Goal: Information Seeking & Learning: Learn about a topic

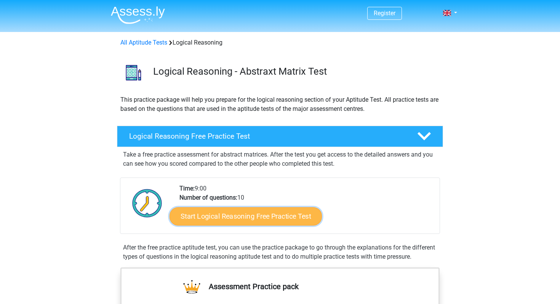
click at [231, 220] on link "Start Logical Reasoning Free Practice Test" at bounding box center [246, 216] width 152 height 18
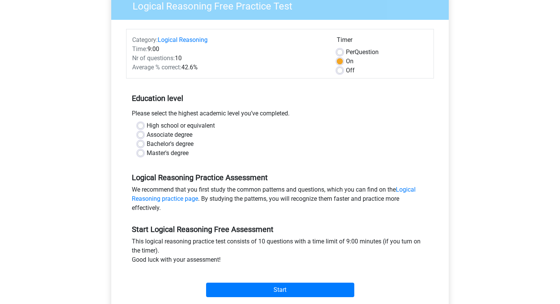
scroll to position [70, 0]
click at [167, 156] on label "Master's degree" at bounding box center [168, 152] width 42 height 9
click at [144, 156] on input "Master's degree" at bounding box center [141, 152] width 6 height 8
radio input "true"
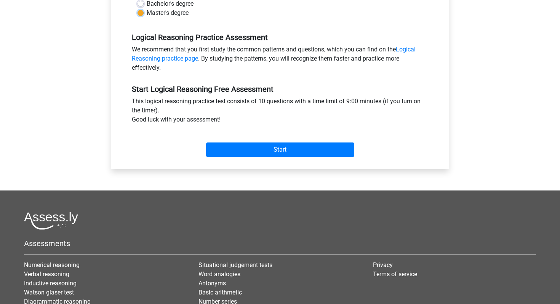
scroll to position [212, 0]
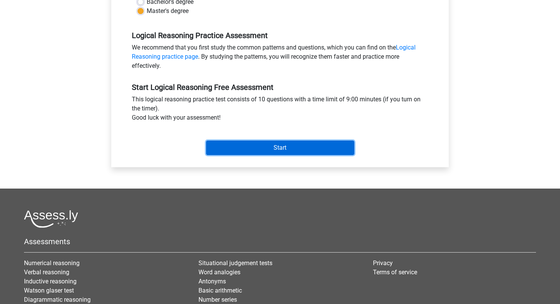
click at [293, 147] on input "Start" at bounding box center [280, 148] width 148 height 14
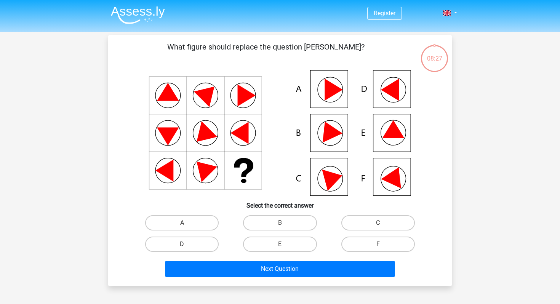
click at [396, 138] on icon at bounding box center [394, 129] width 22 height 18
click at [281, 248] on input "E" at bounding box center [282, 246] width 5 height 5
radio input "true"
click at [289, 278] on div "Next Question" at bounding box center [280, 270] width 294 height 19
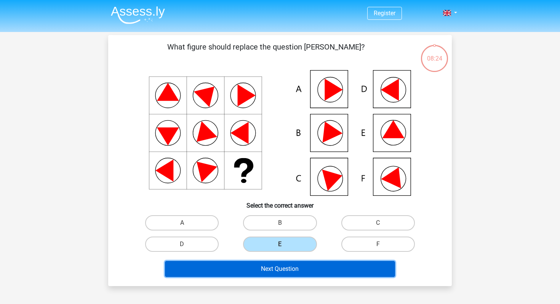
click at [289, 268] on button "Next Question" at bounding box center [280, 269] width 231 height 16
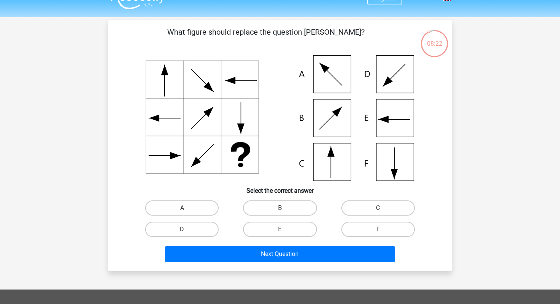
scroll to position [10, 0]
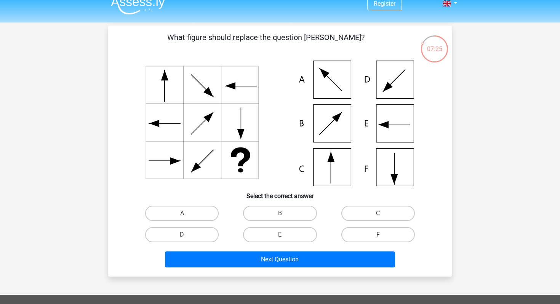
click at [348, 161] on icon at bounding box center [280, 124] width 307 height 126
click at [368, 218] on label "C" at bounding box center [378, 213] width 74 height 15
click at [378, 218] on input "C" at bounding box center [380, 215] width 5 height 5
radio input "true"
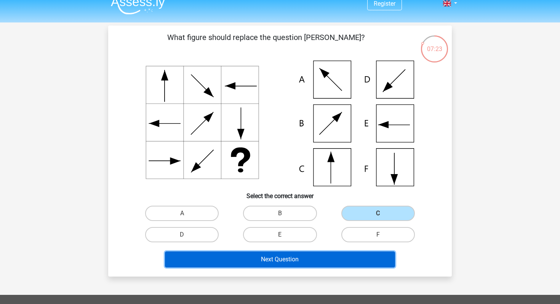
click at [326, 260] on button "Next Question" at bounding box center [280, 259] width 231 height 16
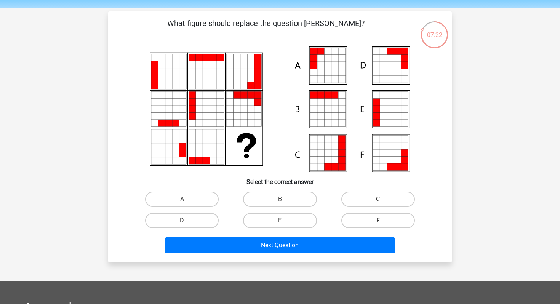
scroll to position [21, 0]
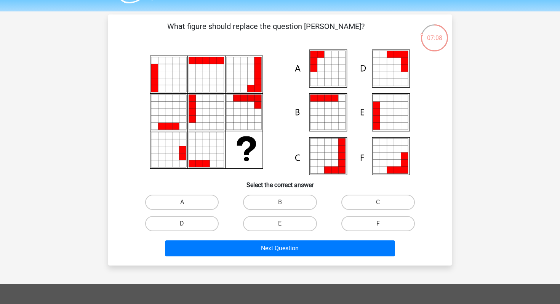
click at [332, 65] on icon at bounding box center [335, 68] width 7 height 7
click at [192, 203] on label "A" at bounding box center [182, 202] width 74 height 15
click at [187, 203] on input "A" at bounding box center [184, 204] width 5 height 5
radio input "true"
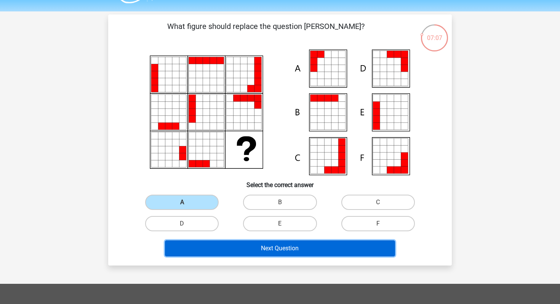
click at [229, 253] on button "Next Question" at bounding box center [280, 248] width 231 height 16
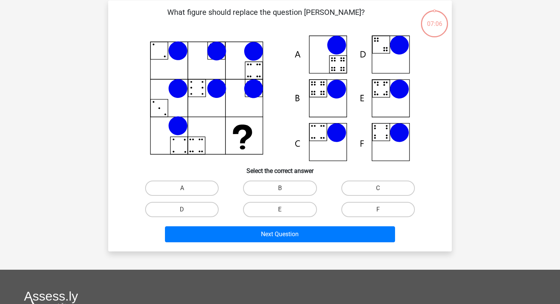
scroll to position [35, 0]
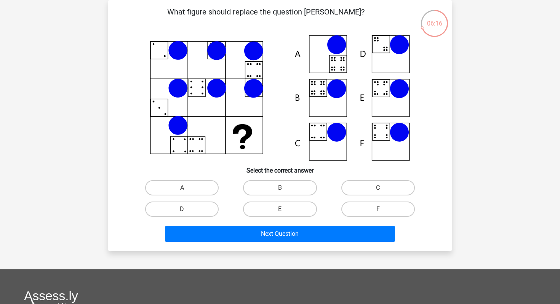
click at [390, 90] on icon at bounding box center [399, 88] width 19 height 19
click at [296, 210] on label "E" at bounding box center [280, 209] width 74 height 15
click at [285, 210] on input "E" at bounding box center [282, 211] width 5 height 5
radio input "true"
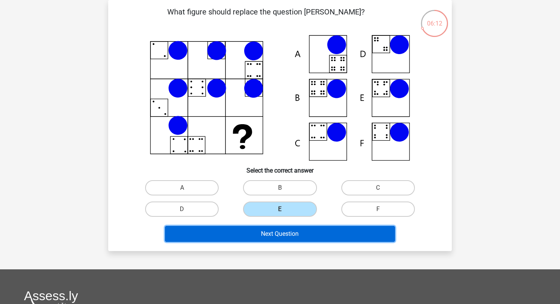
click at [303, 231] on button "Next Question" at bounding box center [280, 234] width 231 height 16
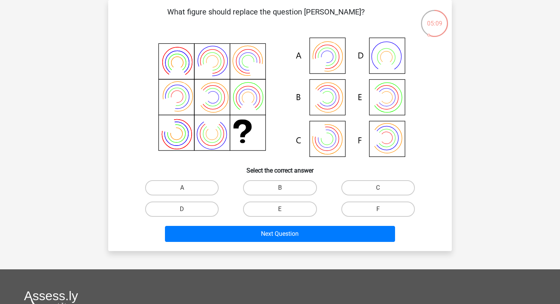
click at [335, 106] on icon at bounding box center [280, 98] width 307 height 126
click at [285, 191] on label "B" at bounding box center [280, 187] width 74 height 15
click at [285, 191] on input "B" at bounding box center [282, 190] width 5 height 5
radio input "true"
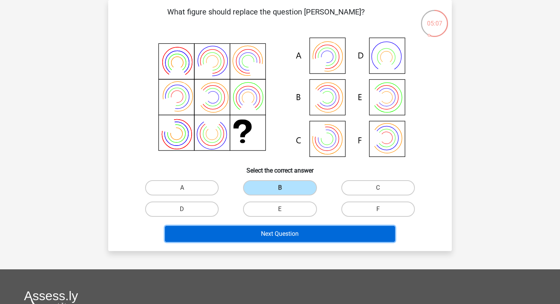
click at [292, 235] on button "Next Question" at bounding box center [280, 234] width 231 height 16
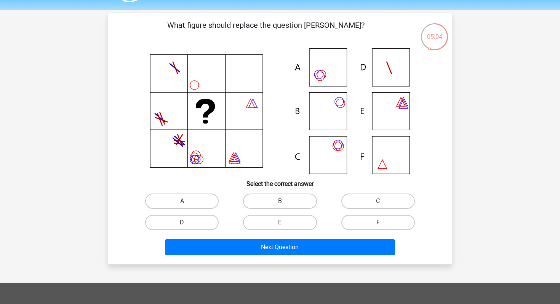
scroll to position [25, 0]
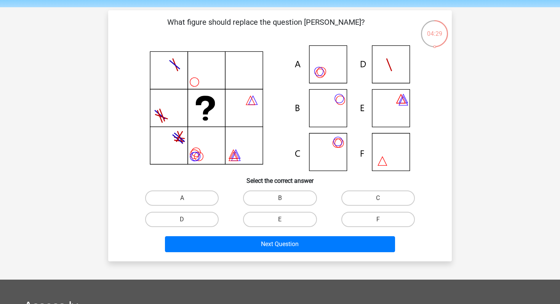
click at [333, 107] on icon at bounding box center [280, 108] width 307 height 126
click at [255, 200] on label "B" at bounding box center [280, 198] width 74 height 15
click at [280, 200] on input "B" at bounding box center [282, 200] width 5 height 5
radio input "true"
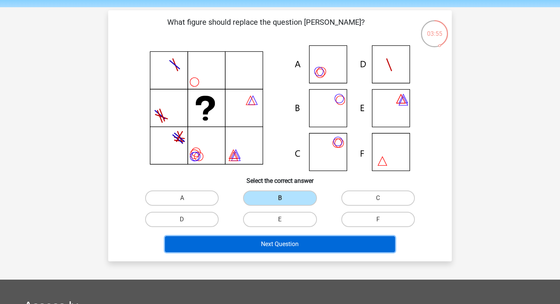
click at [301, 243] on button "Next Question" at bounding box center [280, 244] width 231 height 16
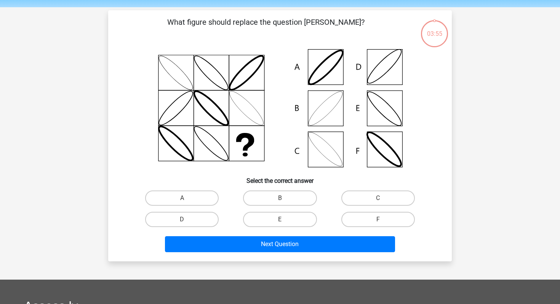
scroll to position [35, 0]
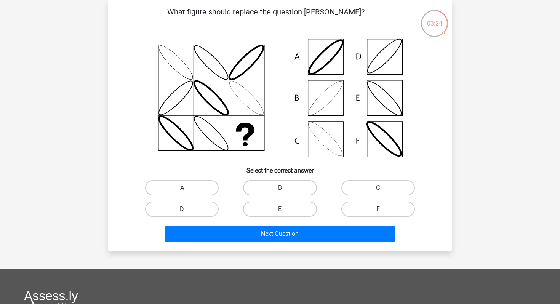
click at [383, 88] on icon at bounding box center [280, 98] width 307 height 126
click at [273, 210] on label "E" at bounding box center [280, 209] width 74 height 15
click at [280, 210] on input "E" at bounding box center [282, 211] width 5 height 5
radio input "true"
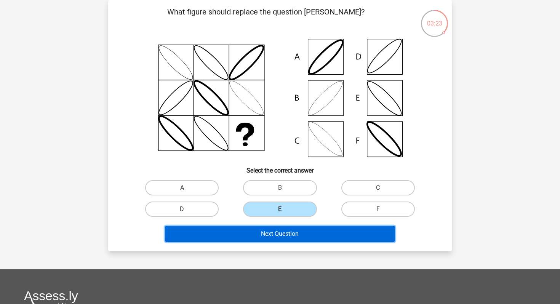
click at [276, 232] on button "Next Question" at bounding box center [280, 234] width 231 height 16
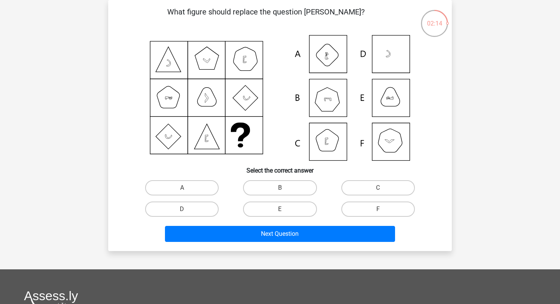
click at [329, 59] on icon at bounding box center [280, 98] width 307 height 126
click at [192, 186] on label "A" at bounding box center [182, 187] width 74 height 15
click at [187, 188] on input "A" at bounding box center [184, 190] width 5 height 5
radio input "true"
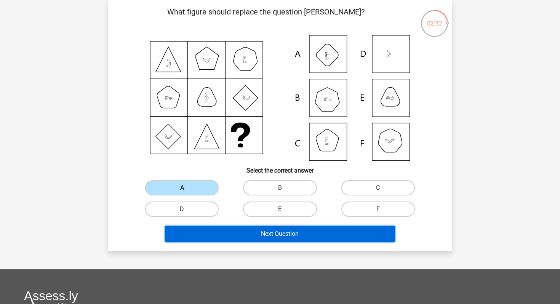
click at [229, 232] on button "Next Question" at bounding box center [280, 234] width 231 height 16
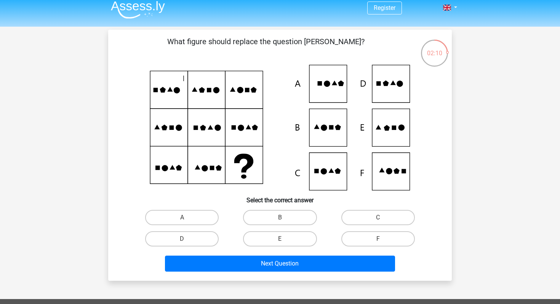
scroll to position [8, 0]
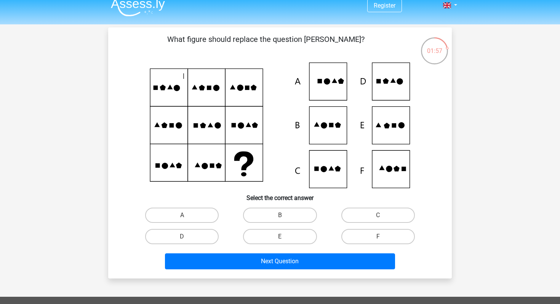
click at [386, 123] on icon at bounding box center [387, 126] width 6 height 6
click at [386, 93] on icon at bounding box center [280, 125] width 307 height 126
click at [289, 239] on label "E" at bounding box center [280, 236] width 74 height 15
click at [285, 239] on input "E" at bounding box center [282, 239] width 5 height 5
radio input "true"
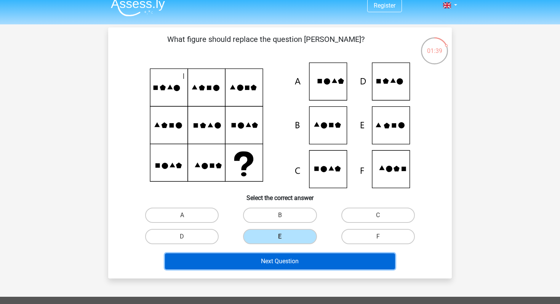
click at [290, 255] on button "Next Question" at bounding box center [280, 261] width 231 height 16
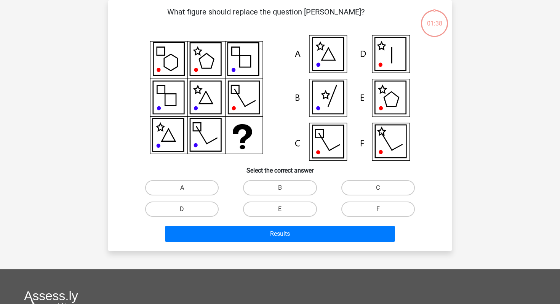
scroll to position [0, 0]
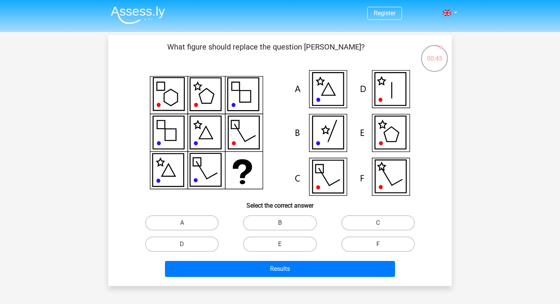
click at [383, 128] on icon at bounding box center [390, 132] width 31 height 33
click at [287, 245] on label "E" at bounding box center [280, 244] width 74 height 15
click at [285, 245] on input "E" at bounding box center [282, 246] width 5 height 5
radio input "true"
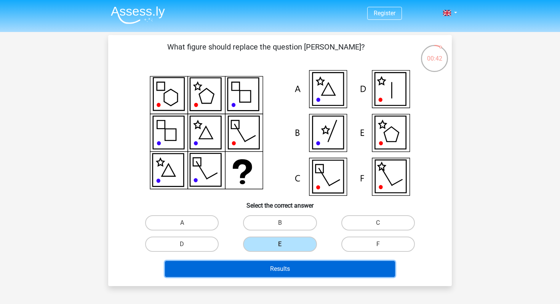
click at [293, 265] on button "Results" at bounding box center [280, 269] width 231 height 16
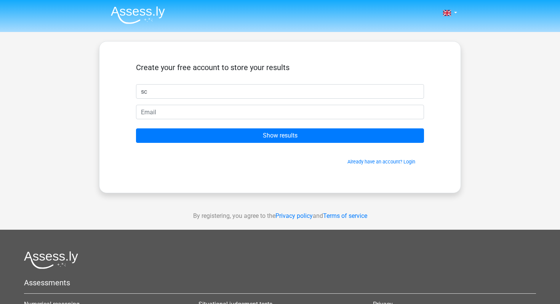
type input "s"
type input "oscar"
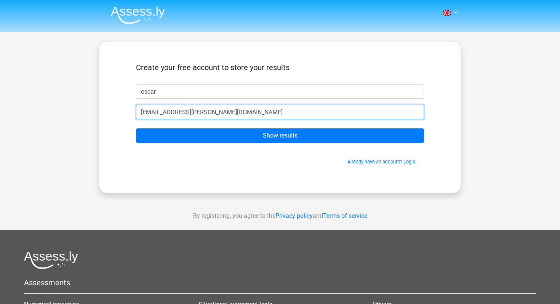
type input "oscar.stromberg@gmail.com"
click at [136, 128] on input "Show results" at bounding box center [280, 135] width 288 height 14
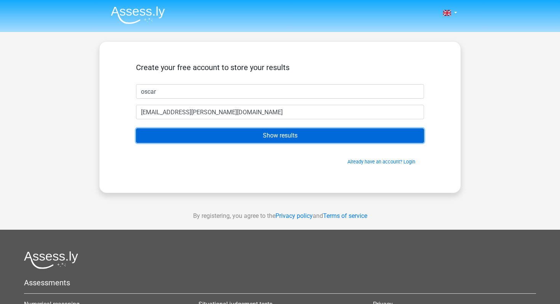
click at [266, 136] on input "Show results" at bounding box center [280, 135] width 288 height 14
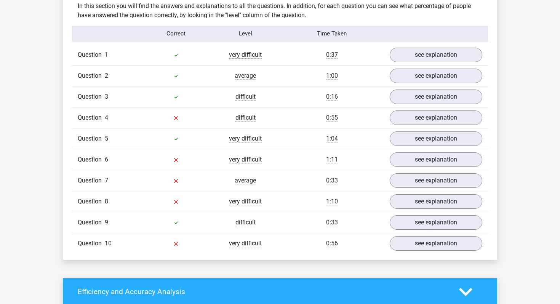
scroll to position [597, 0]
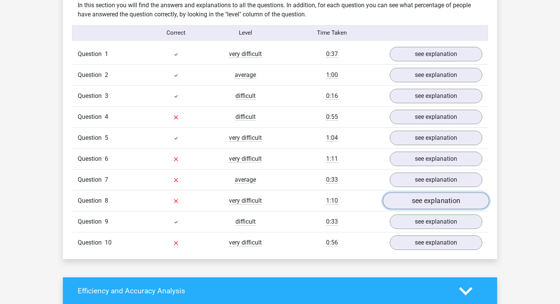
click at [407, 200] on link "see explanation" at bounding box center [436, 200] width 106 height 17
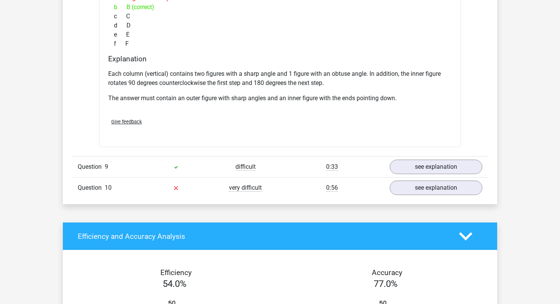
scroll to position [972, 0]
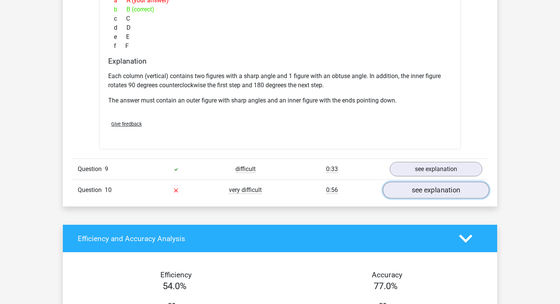
click at [407, 192] on link "see explanation" at bounding box center [436, 190] width 106 height 17
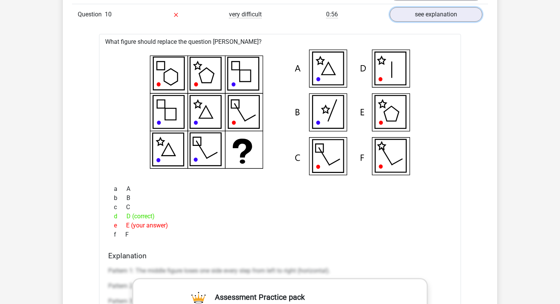
scroll to position [1146, 0]
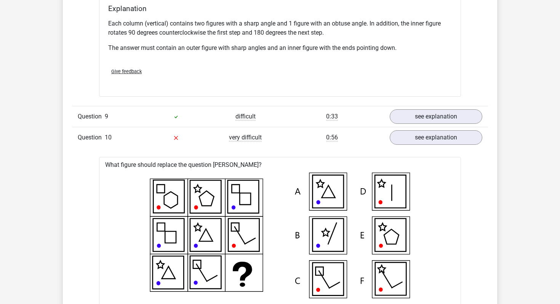
click at [357, 215] on icon at bounding box center [280, 236] width 338 height 126
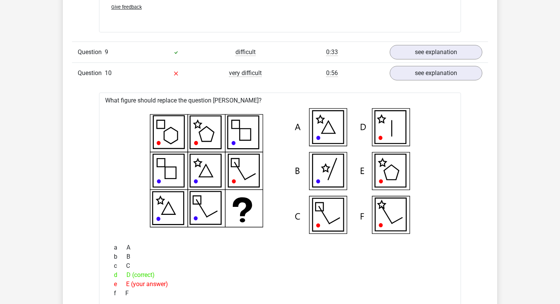
scroll to position [1091, 0]
